Goal: Information Seeking & Learning: Learn about a topic

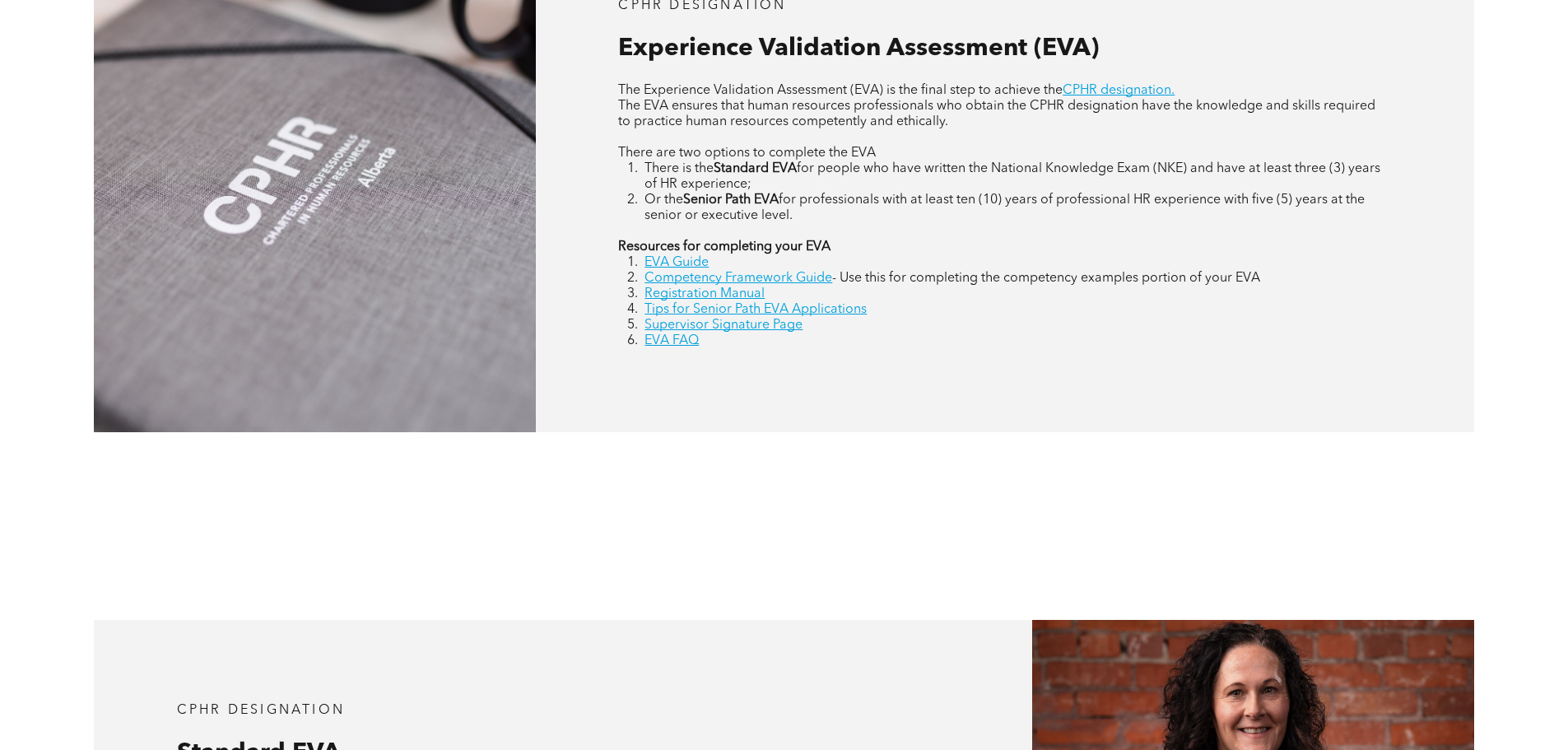
scroll to position [905, 0]
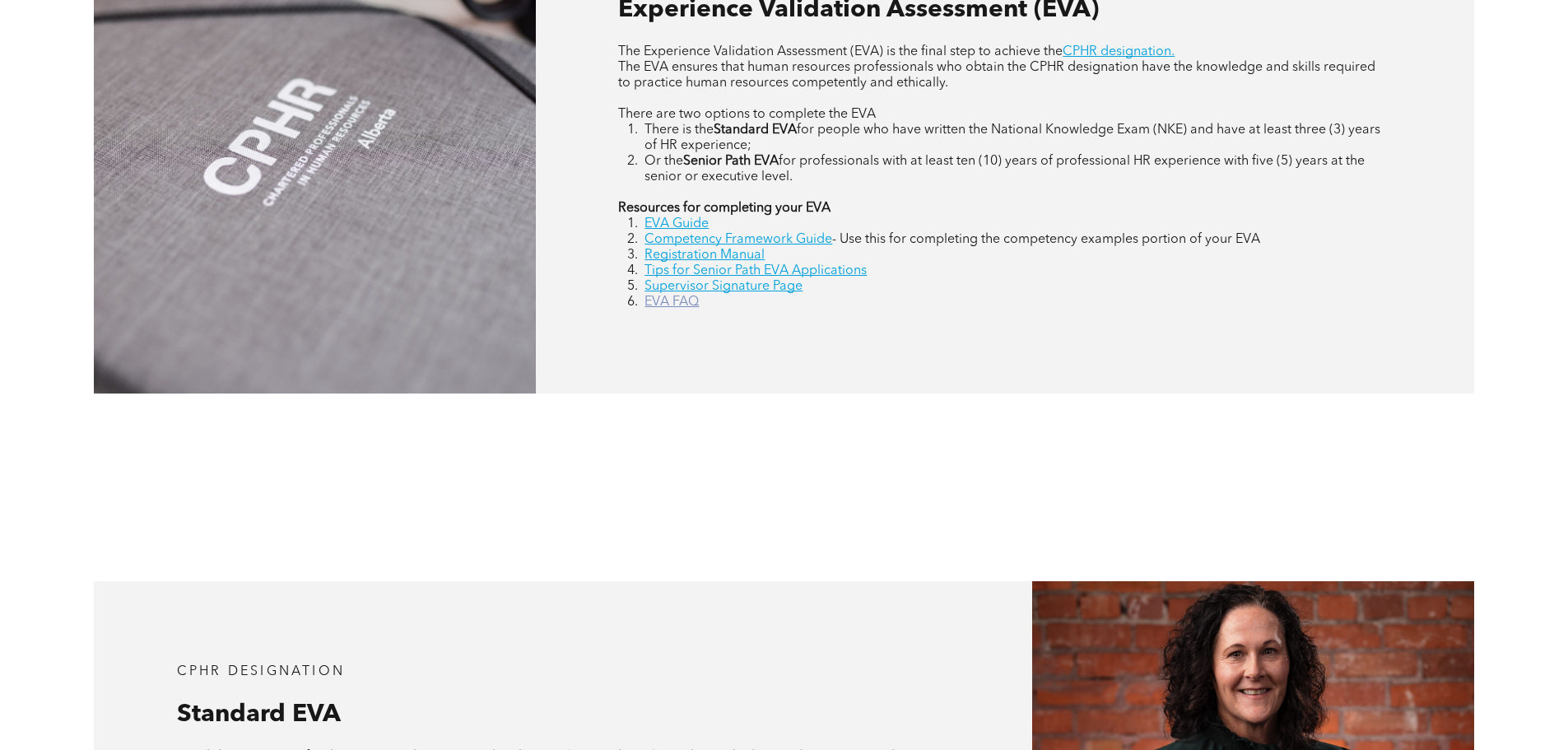
click at [659, 306] on link "EVA FAQ" at bounding box center [671, 302] width 54 height 14
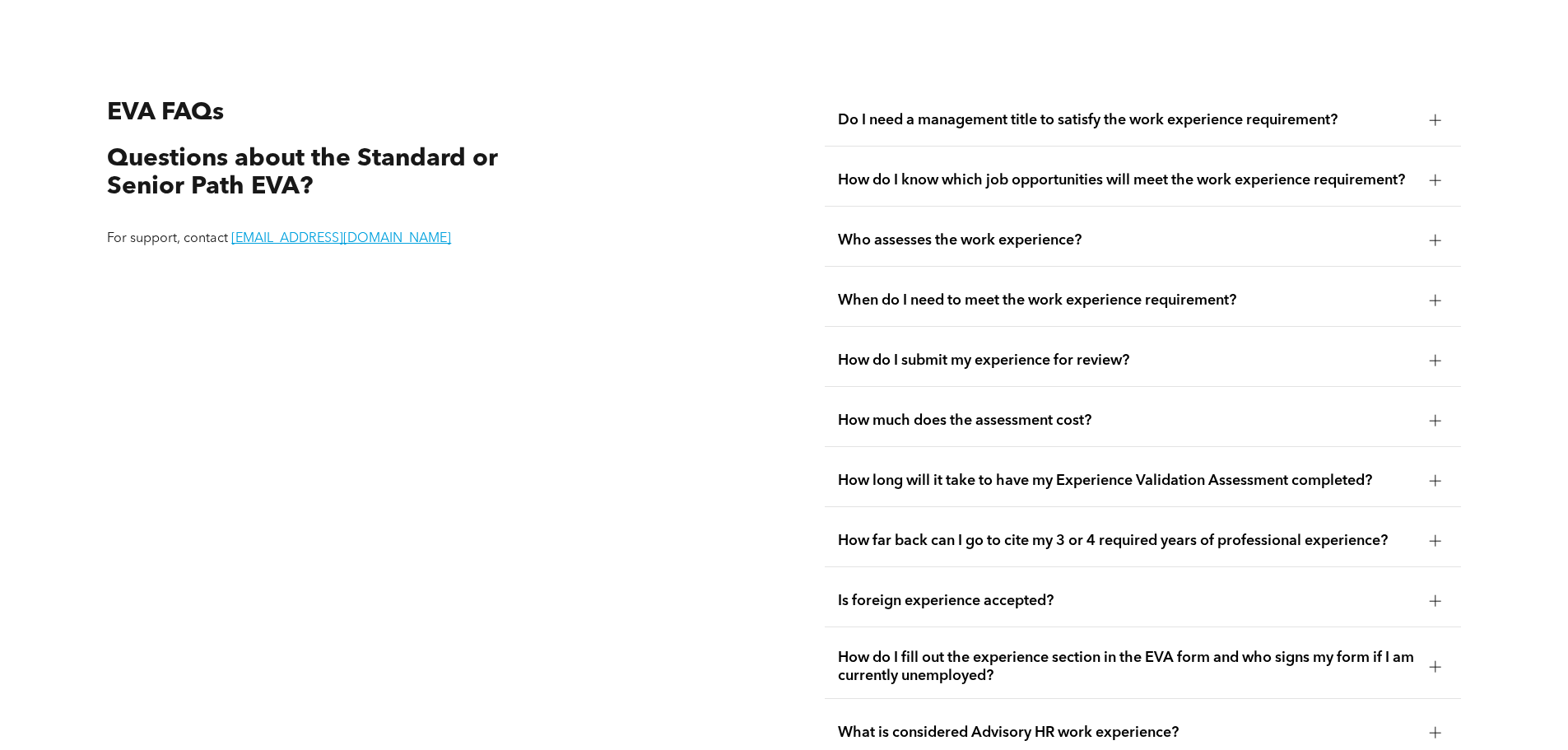
scroll to position [3180, 0]
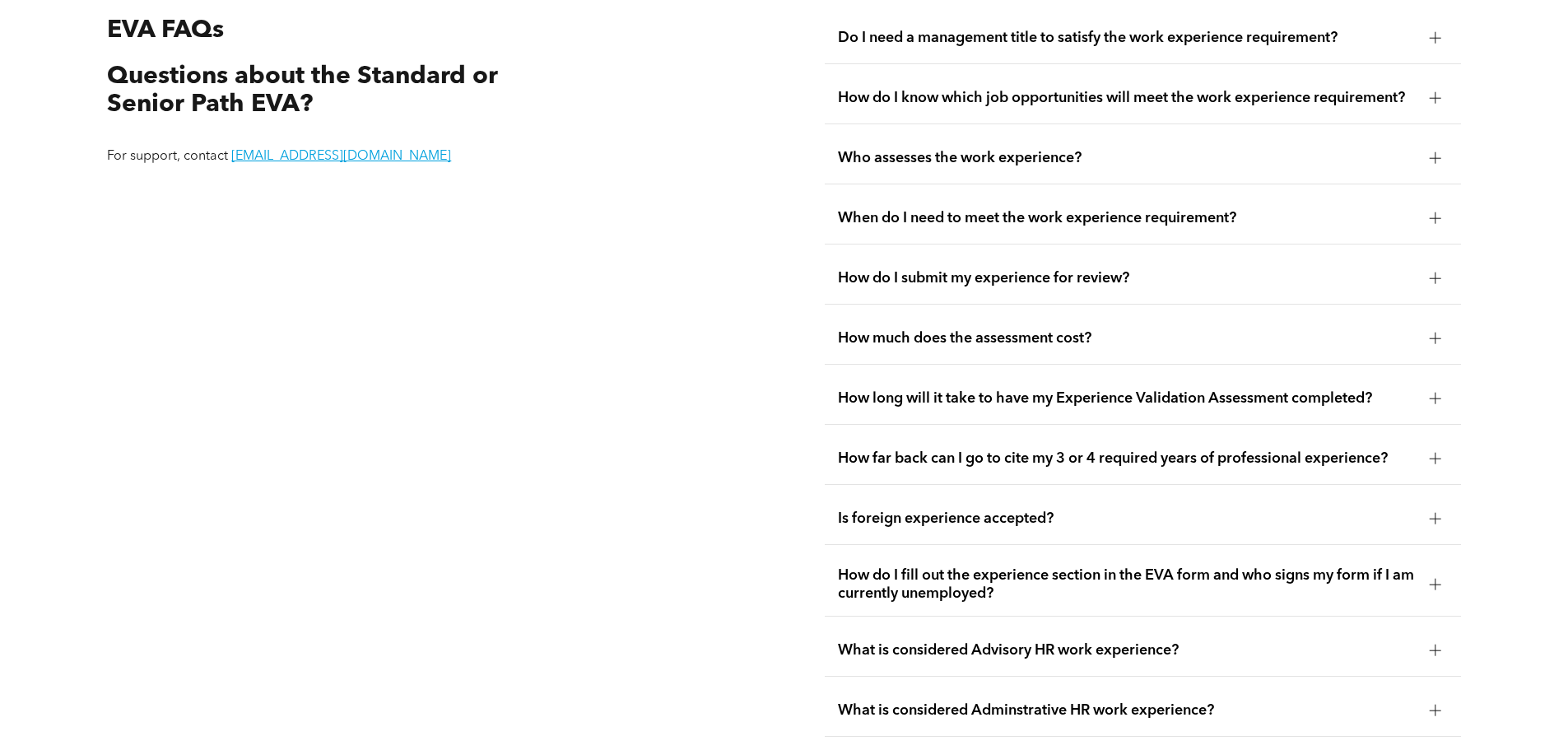
click at [866, 132] on div "Who assesses the work experience?" at bounding box center [1142, 158] width 636 height 52
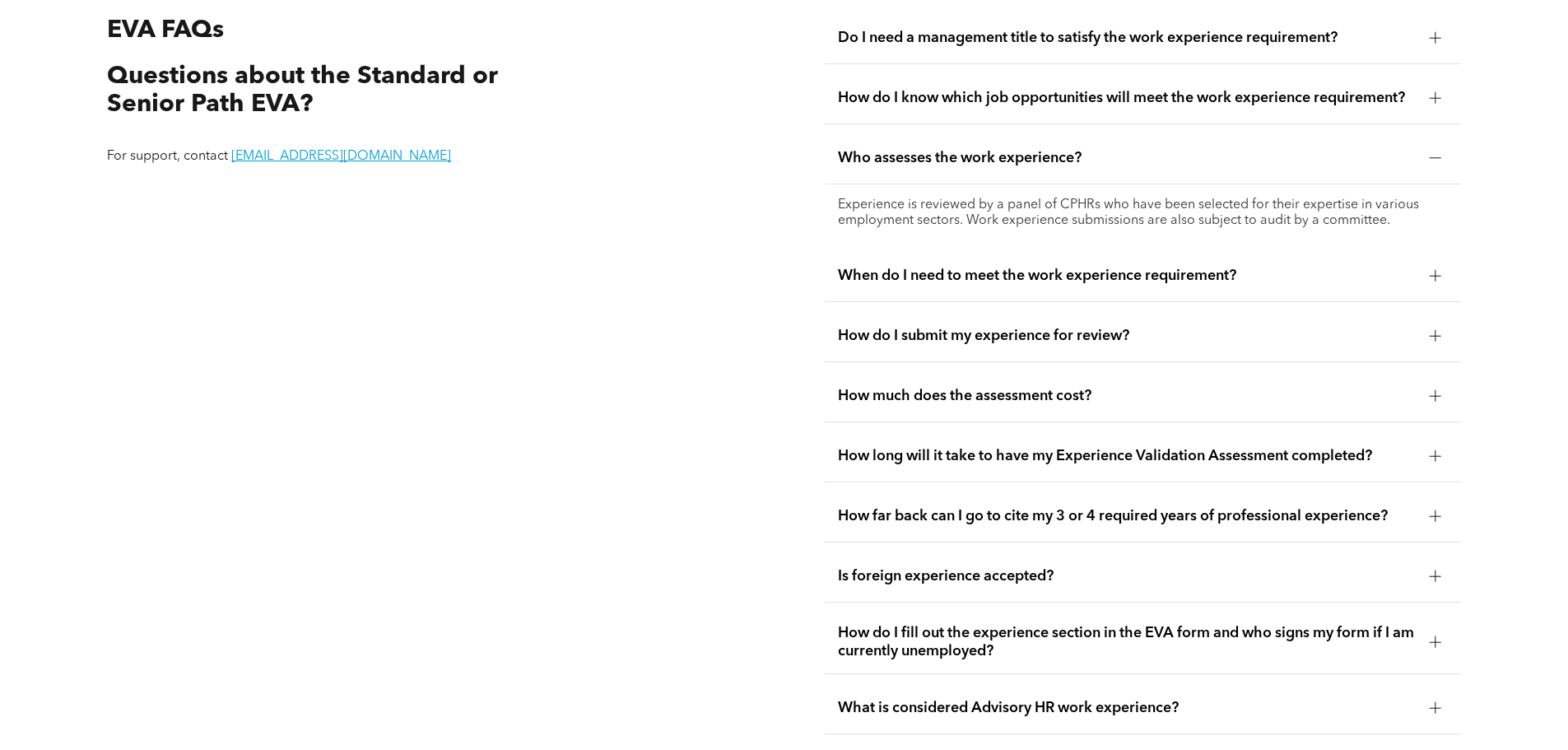
click at [866, 149] on span "Who assesses the work experience?" at bounding box center [1127, 158] width 579 height 18
click at [925, 149] on span "Who assesses the work experience?" at bounding box center [1127, 158] width 579 height 18
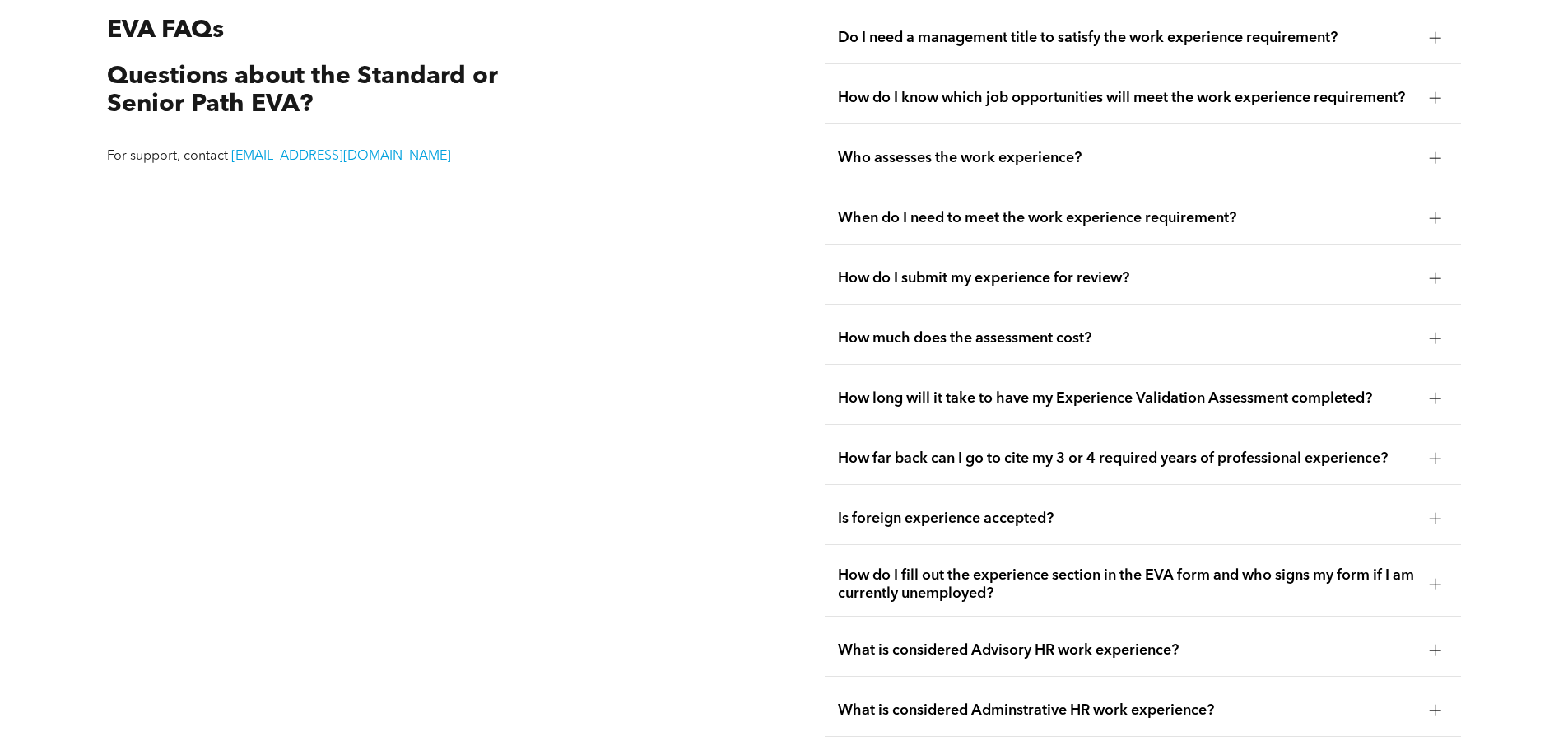
click at [941, 269] on span "How do I submit my experience for review?" at bounding box center [1127, 278] width 579 height 18
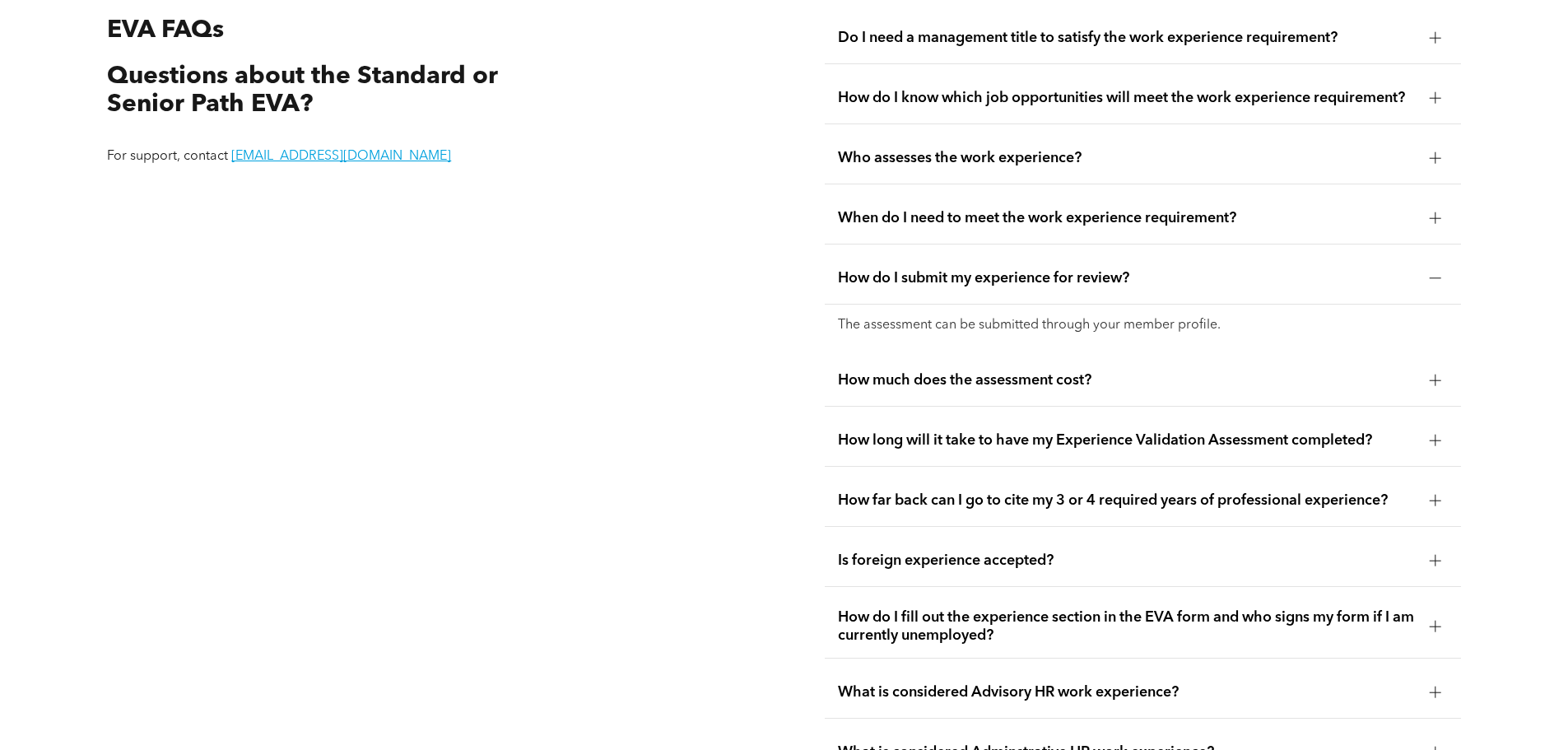
click at [941, 269] on span "How do I submit my experience for review?" at bounding box center [1127, 278] width 579 height 18
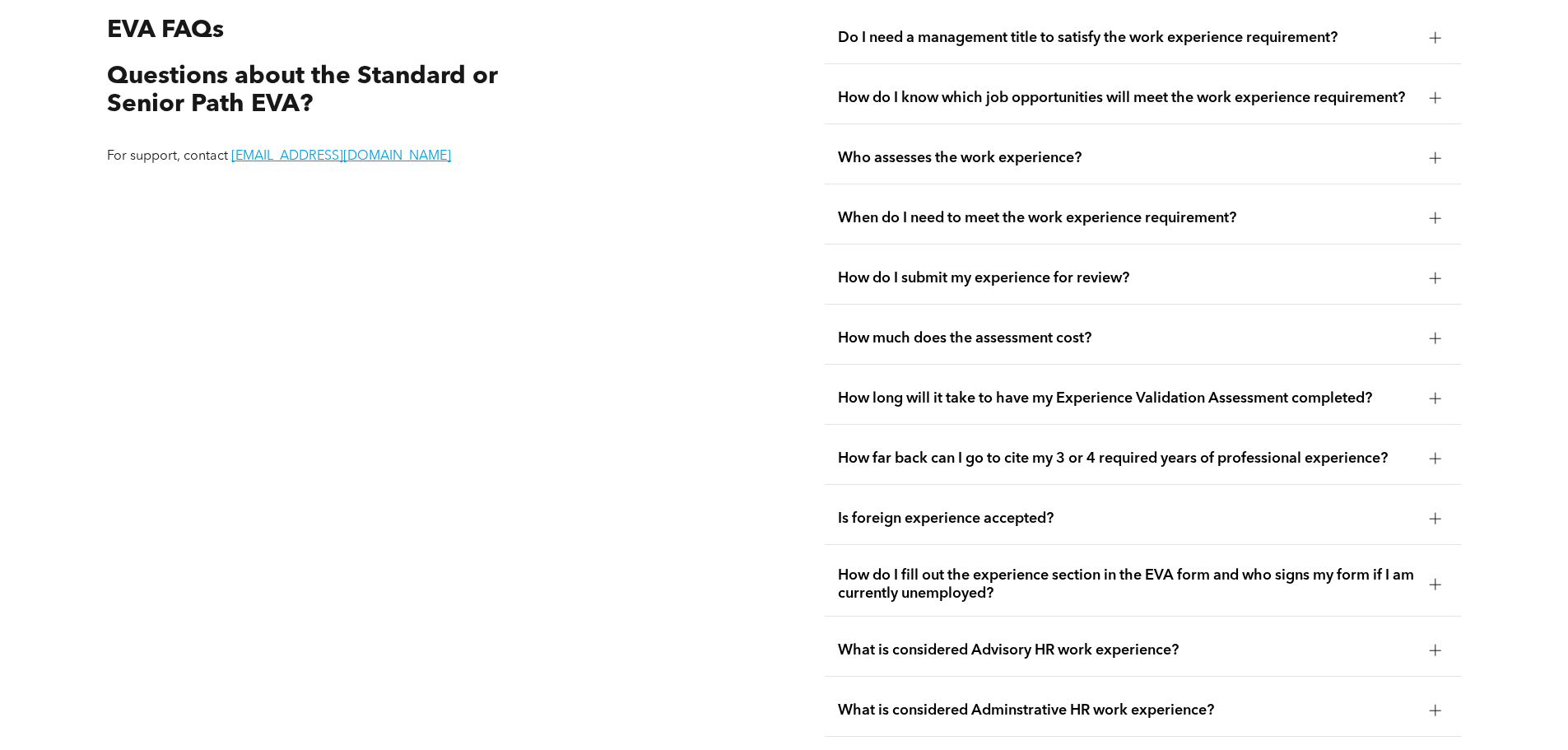
click at [952, 329] on span "How much does the assessment cost?" at bounding box center [1127, 338] width 579 height 18
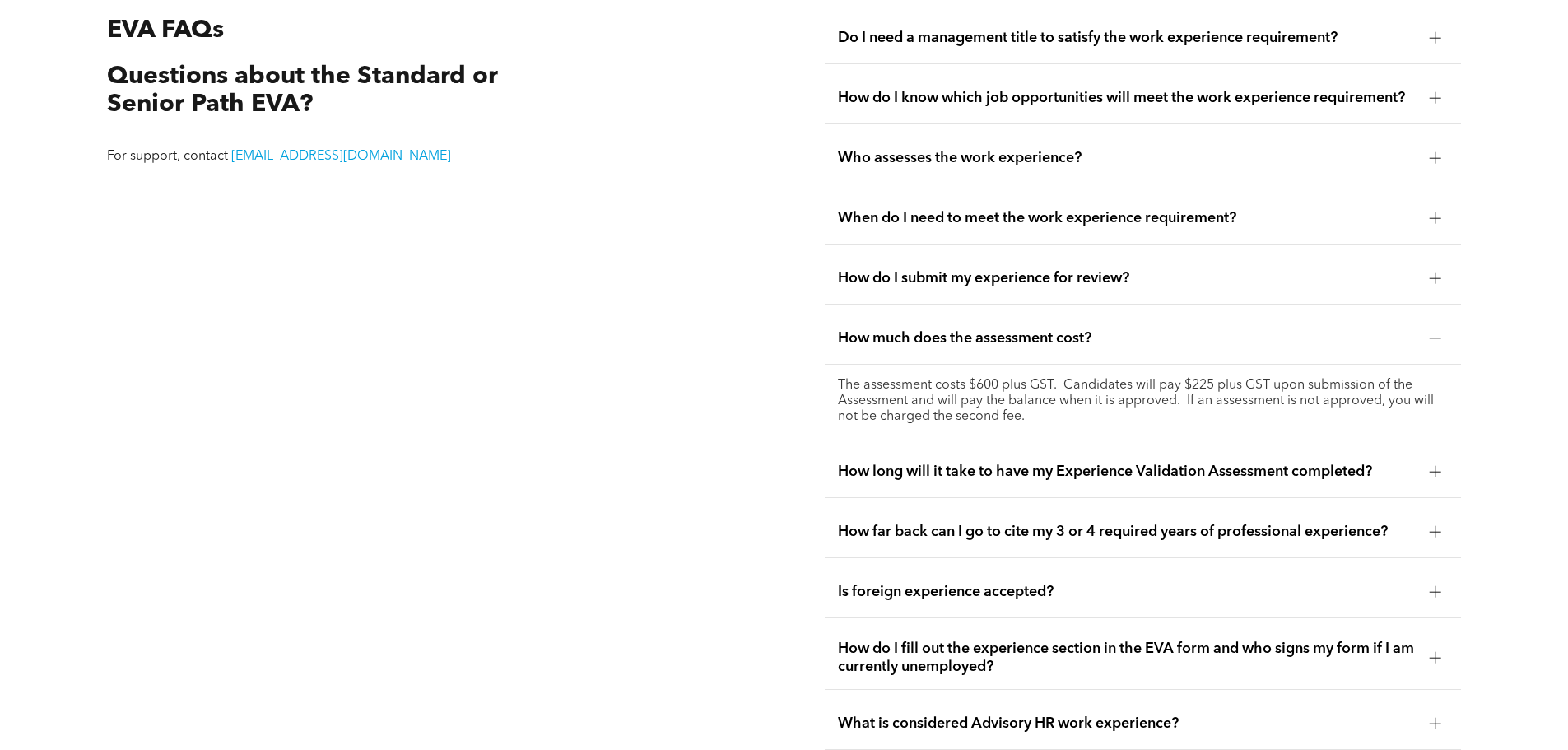
click at [952, 329] on span "How much does the assessment cost?" at bounding box center [1127, 338] width 579 height 18
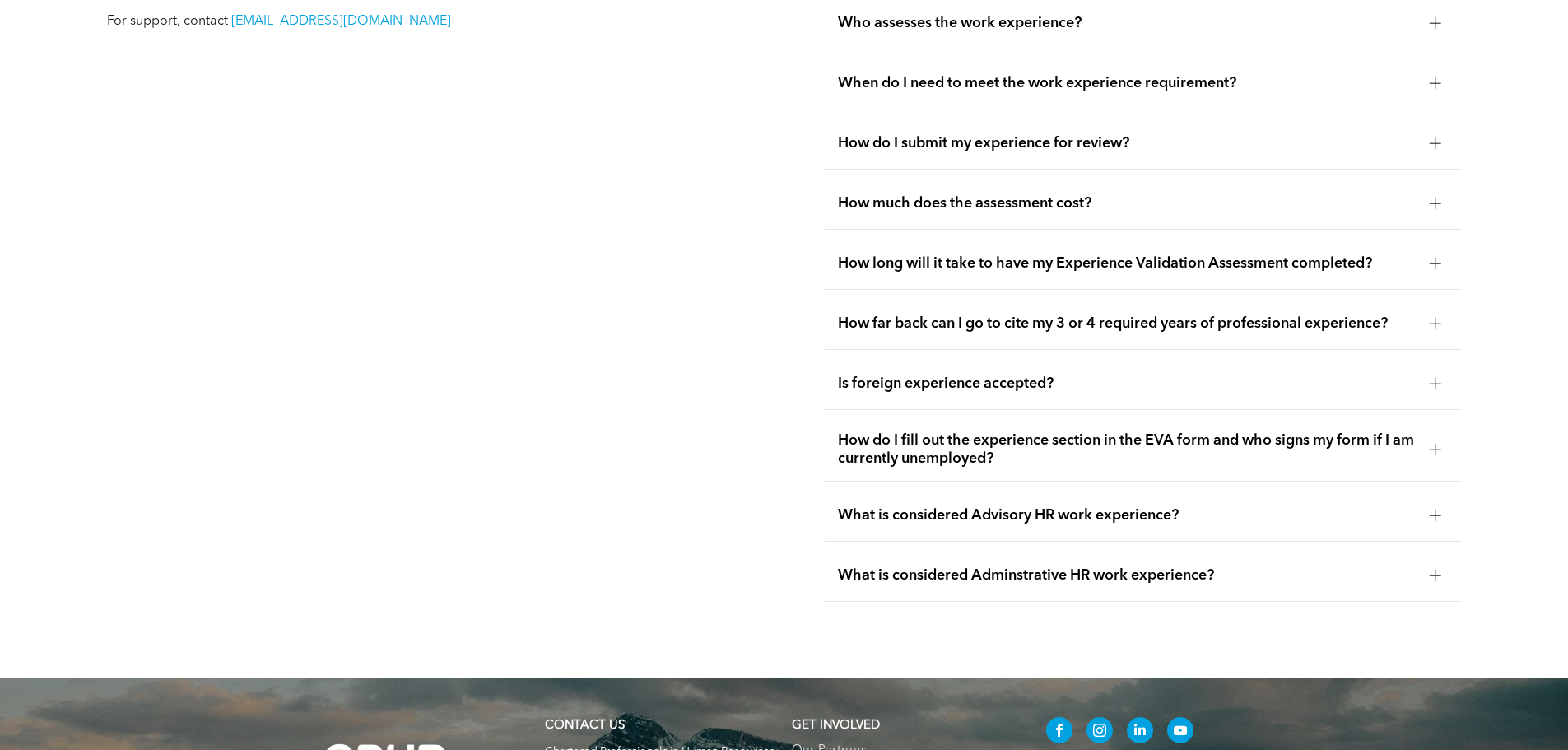
scroll to position [3345, 0]
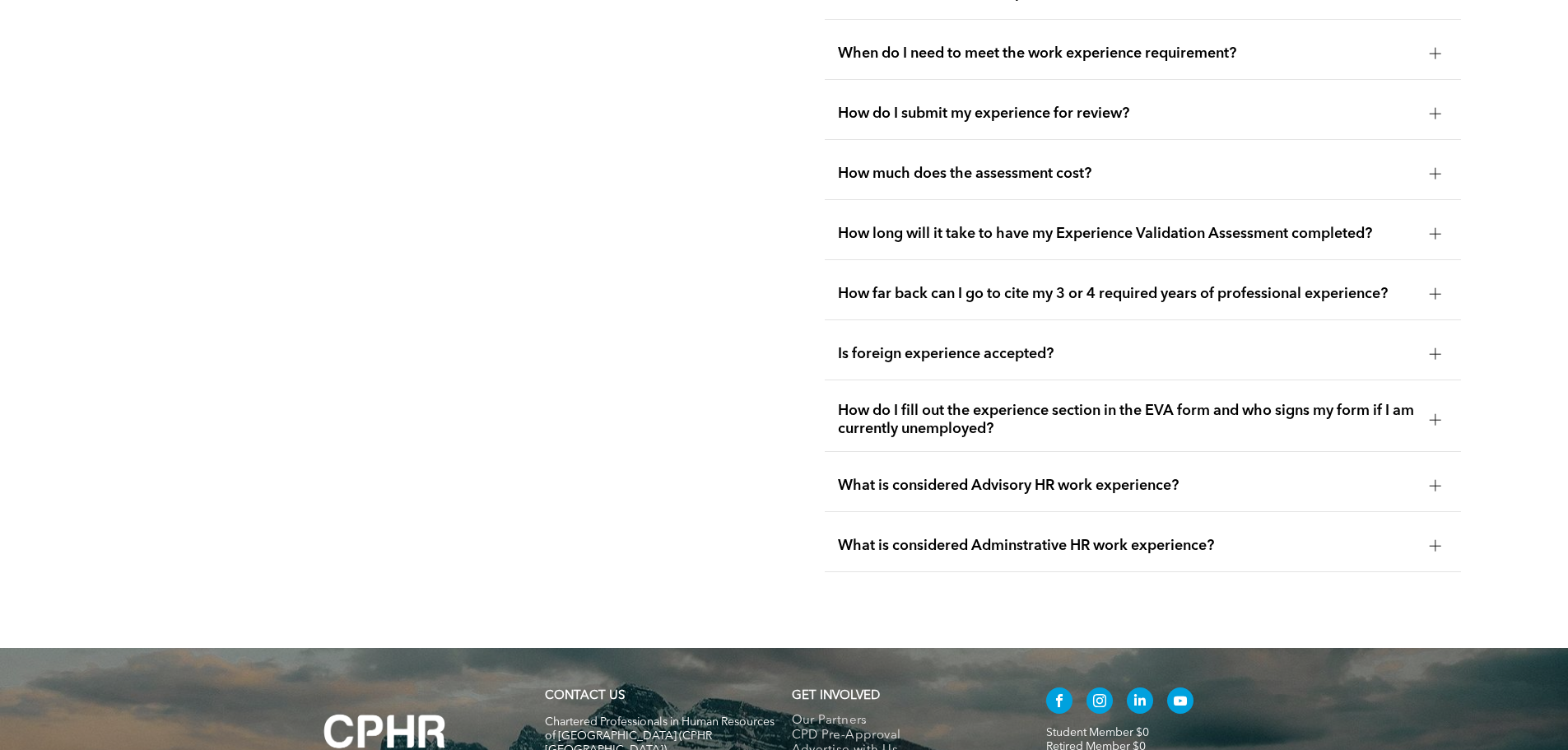
click at [952, 225] on span "How long will it take to have my Experience Validation Assessment completed?" at bounding box center [1127, 234] width 579 height 18
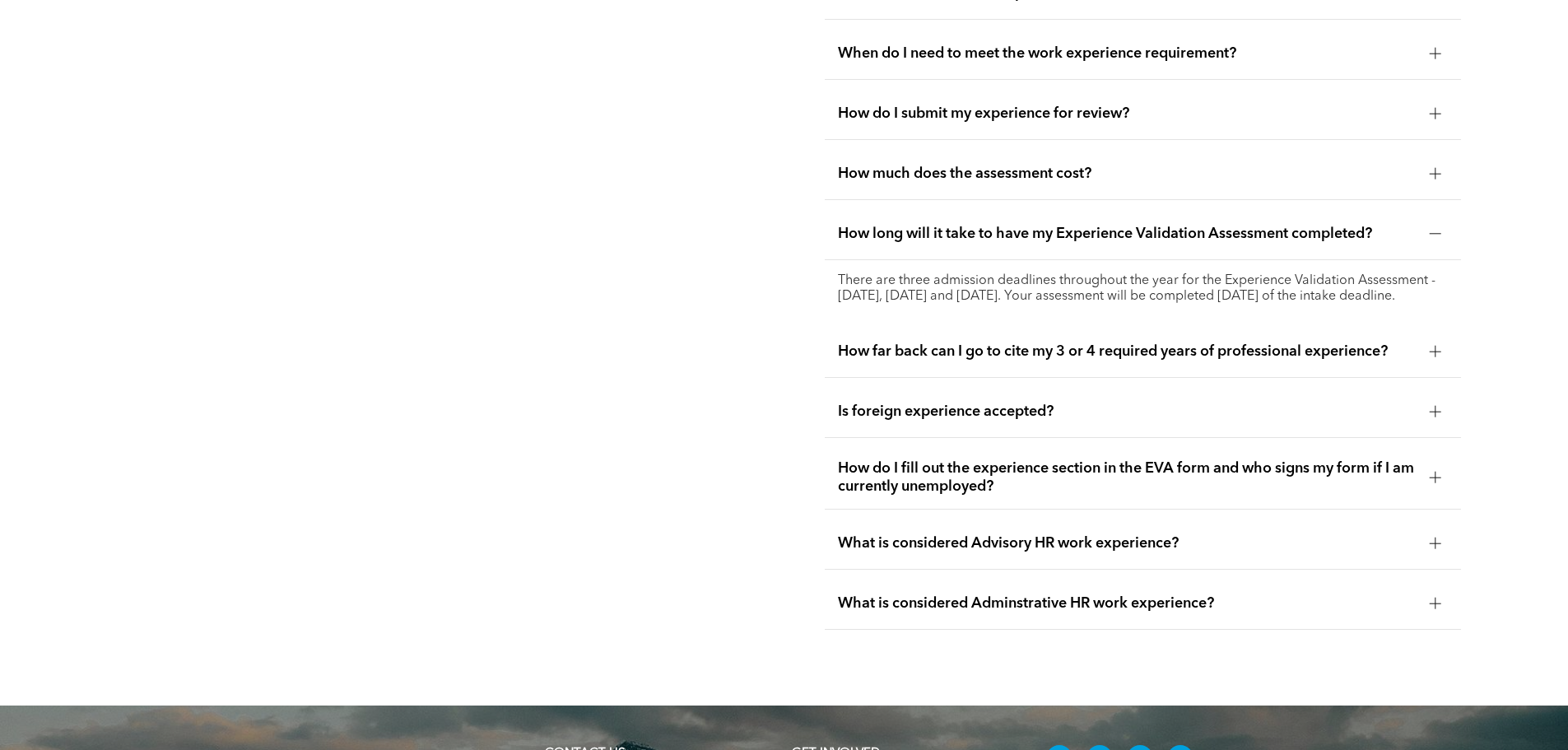
click at [952, 225] on span "How long will it take to have my Experience Validation Assessment completed?" at bounding box center [1127, 234] width 579 height 18
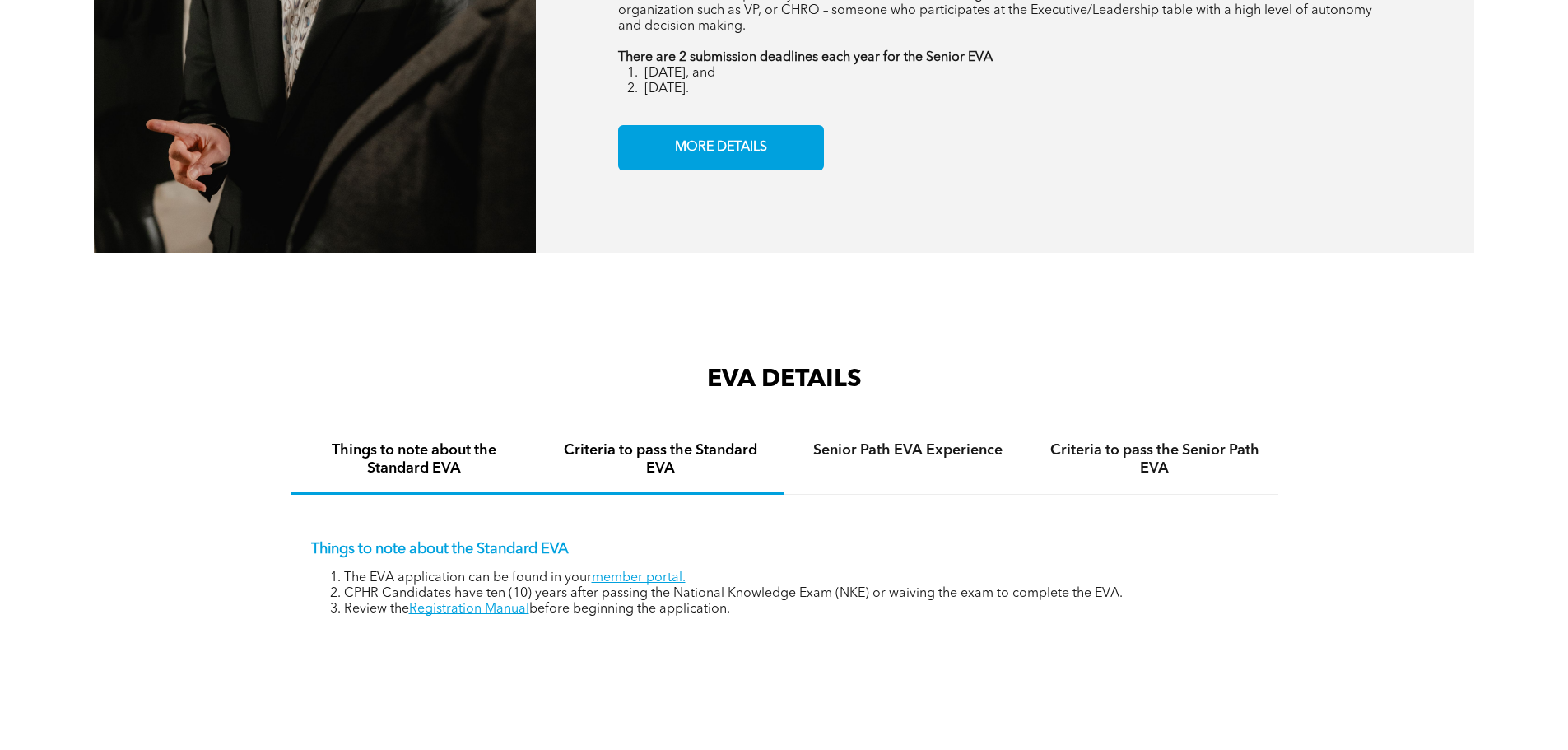
scroll to position [2389, 0]
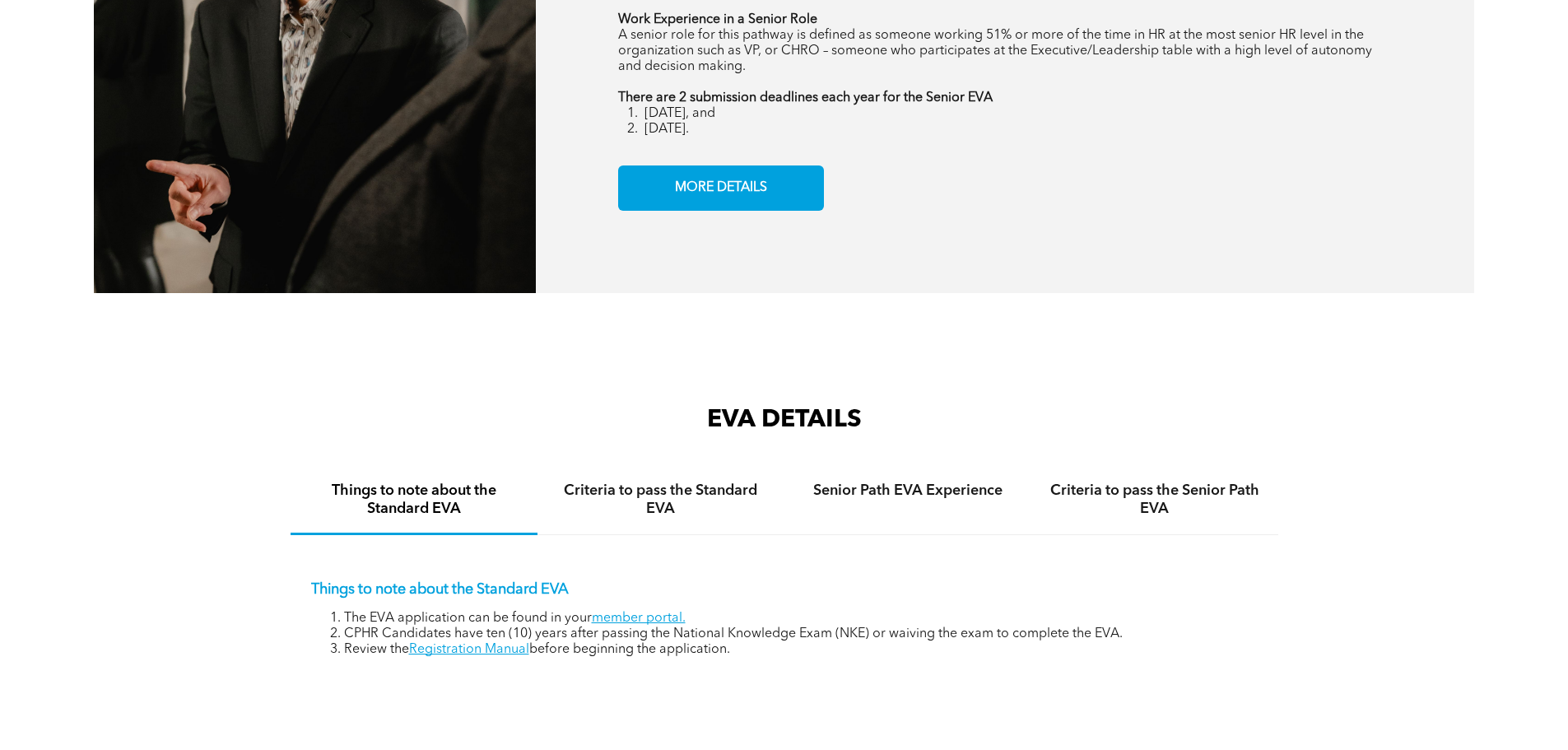
click at [688, 405] on h3 "EVA DETAILS" at bounding box center [784, 419] width 987 height 30
click at [666, 492] on h4 "Criteria to pass the Standard EVA" at bounding box center [661, 500] width 217 height 36
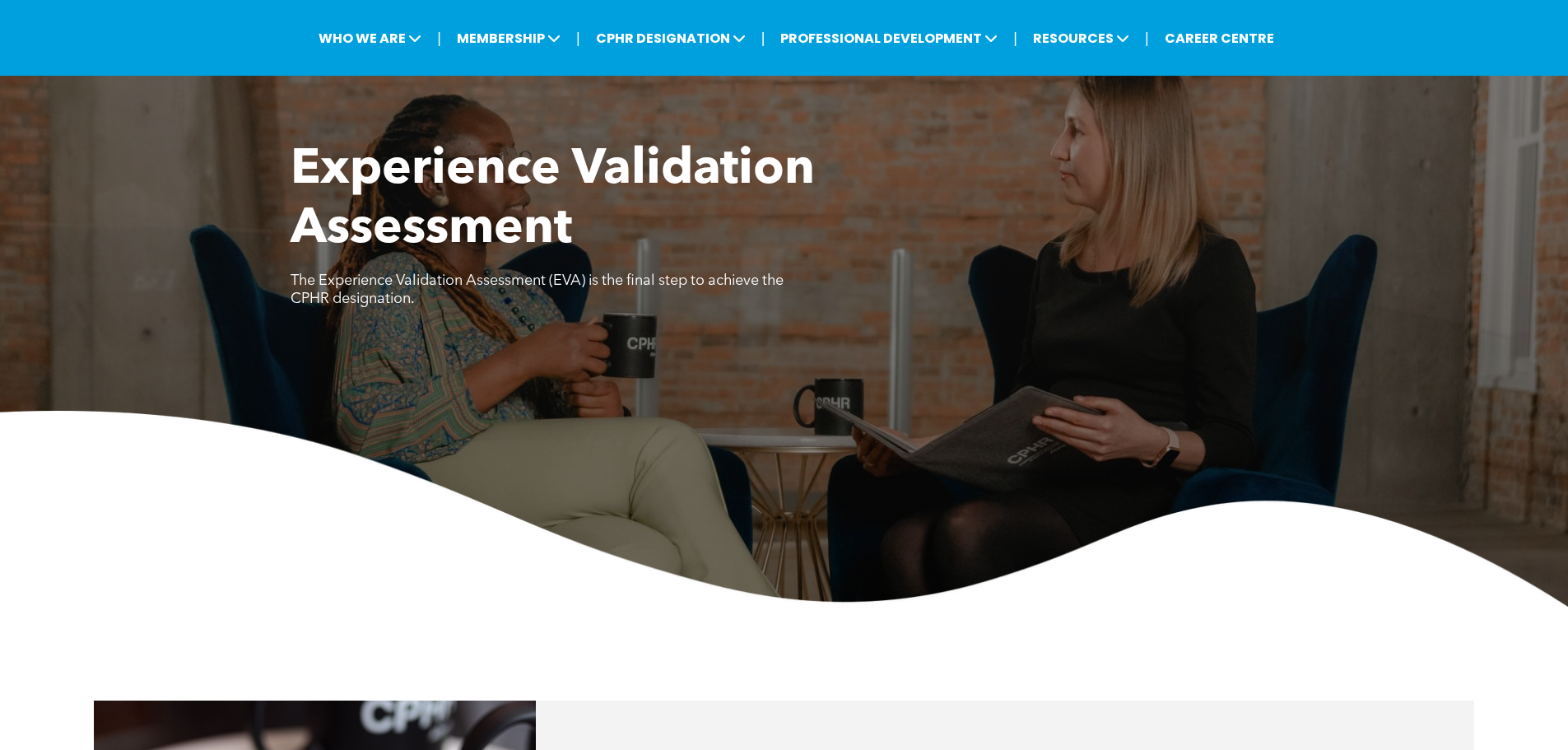
scroll to position [0, 0]
